Goal: Find specific page/section: Find specific page/section

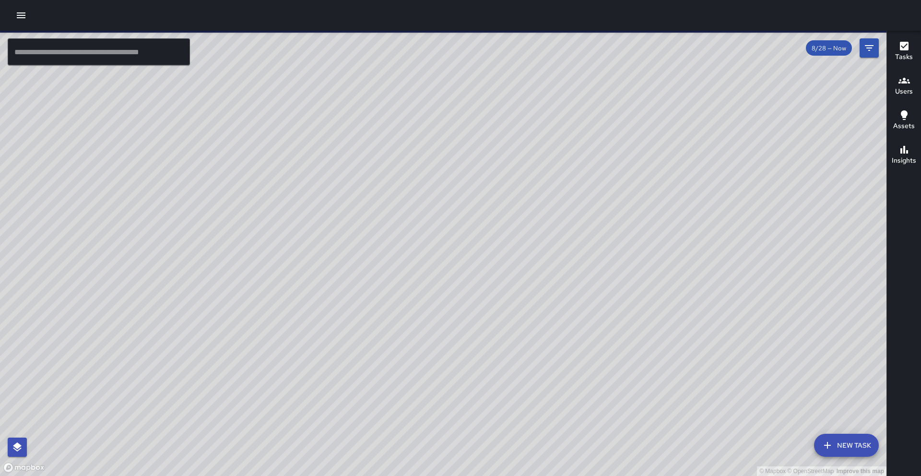
click at [914, 93] on button "Users" at bounding box center [904, 86] width 34 height 35
